Goal: Task Accomplishment & Management: Manage account settings

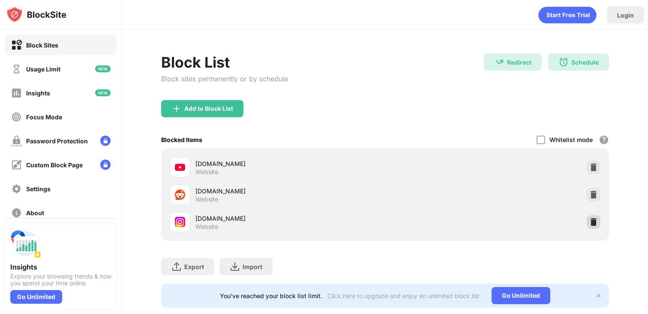
click at [589, 219] on img at bounding box center [593, 222] width 9 height 9
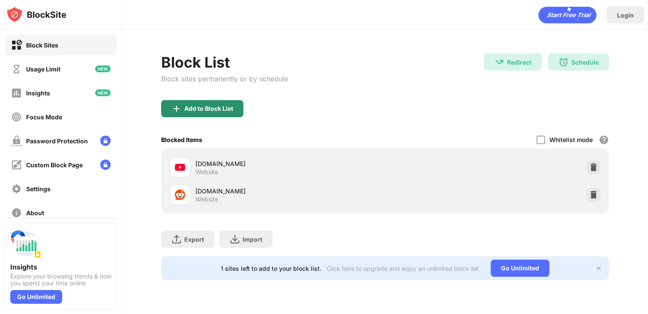
click at [210, 104] on div "Add to Block List" at bounding box center [202, 108] width 82 height 17
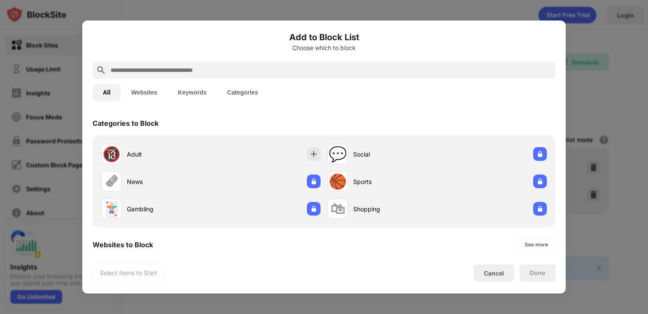
click at [217, 71] on input "text" at bounding box center [331, 70] width 442 height 10
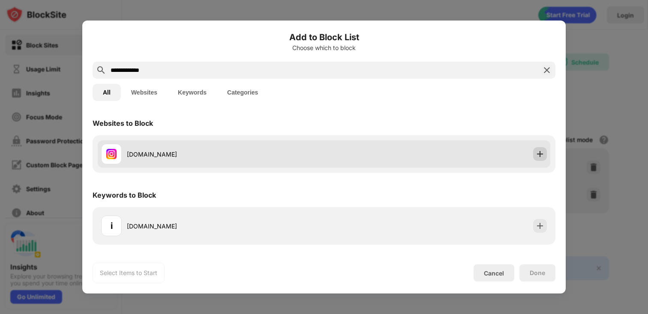
type input "**********"
click at [540, 155] on img at bounding box center [540, 154] width 9 height 9
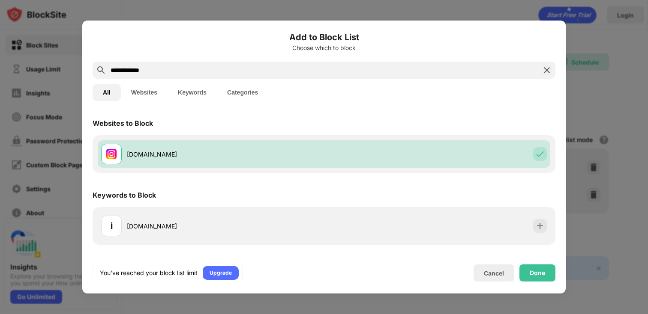
click at [537, 269] on div "Done" at bounding box center [537, 273] width 36 height 17
